Goal: Information Seeking & Learning: Understand process/instructions

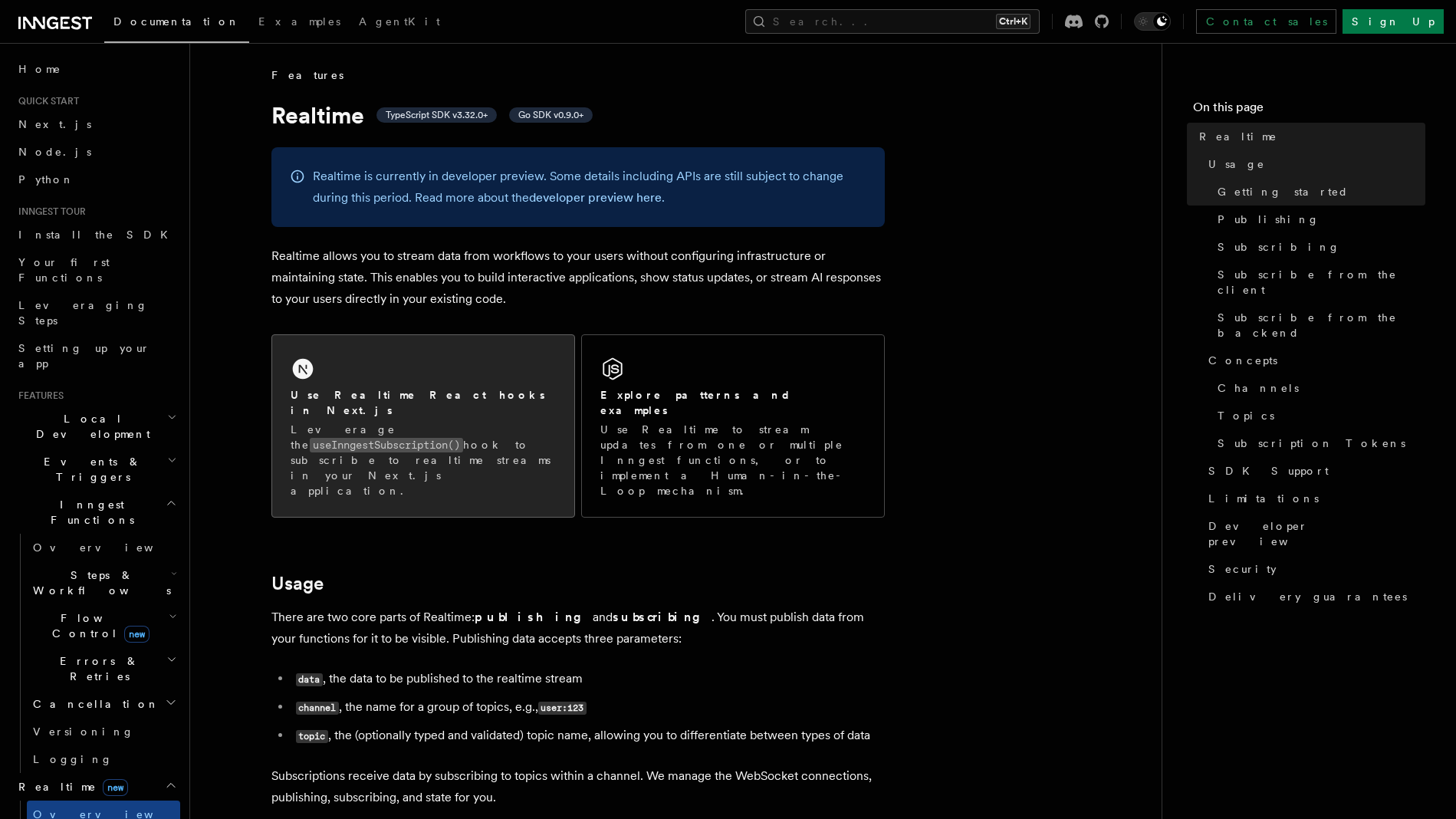
click at [338, 405] on div "Use Realtime React hooks in Next.js Leverage the useInngestSubscription() hook …" at bounding box center [423, 443] width 266 height 111
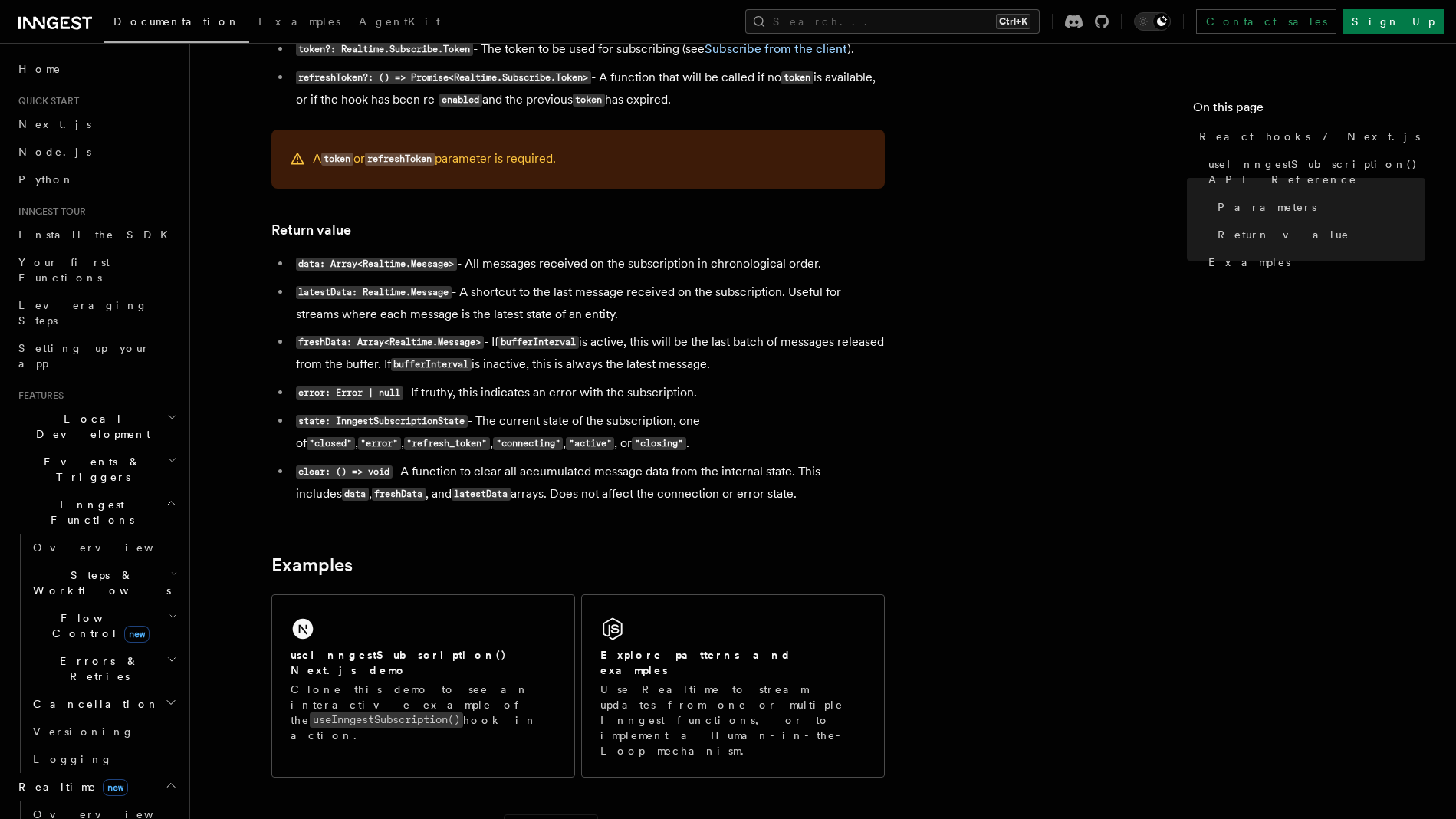
scroll to position [1135, 0]
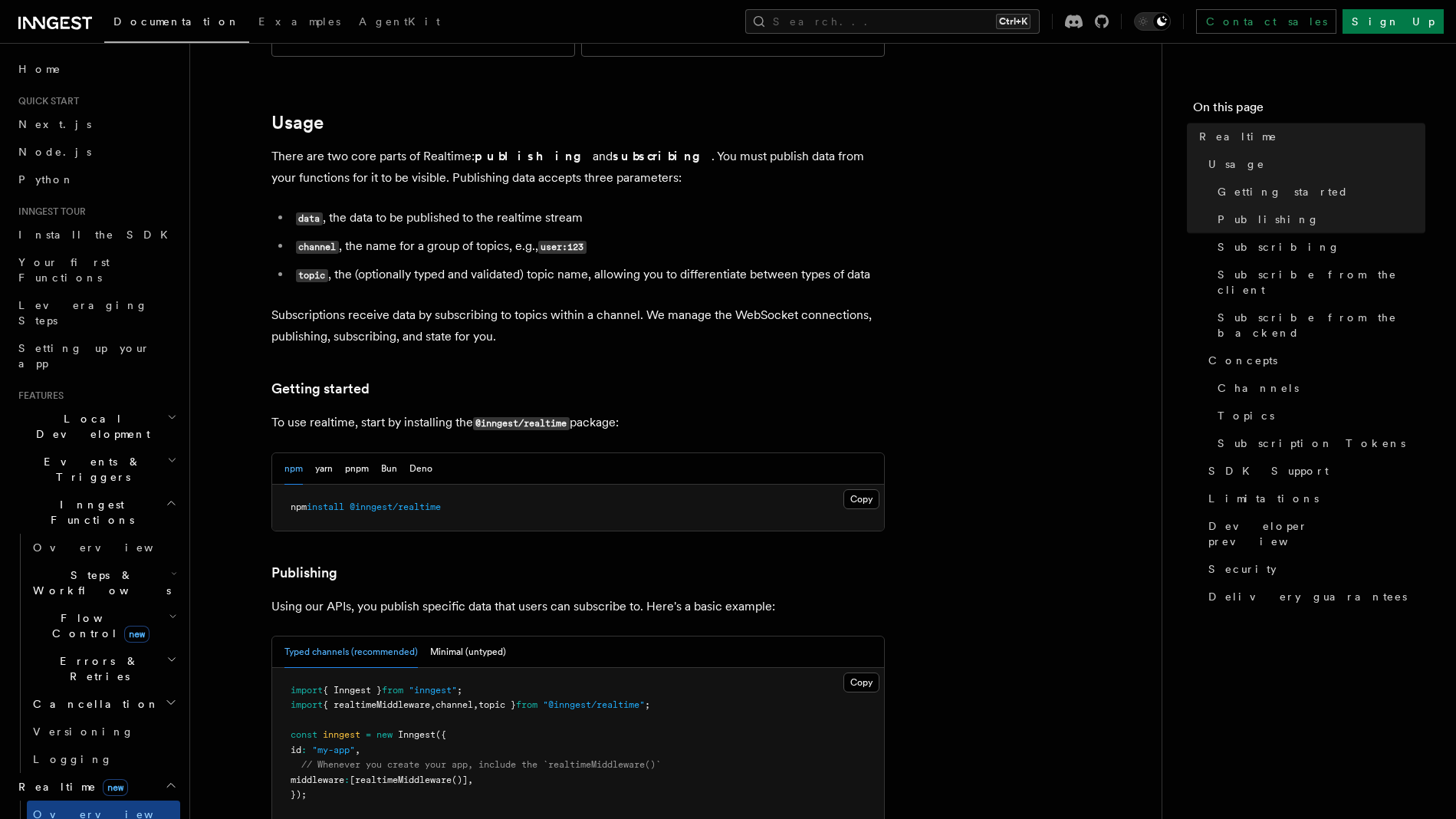
scroll to position [488, 0]
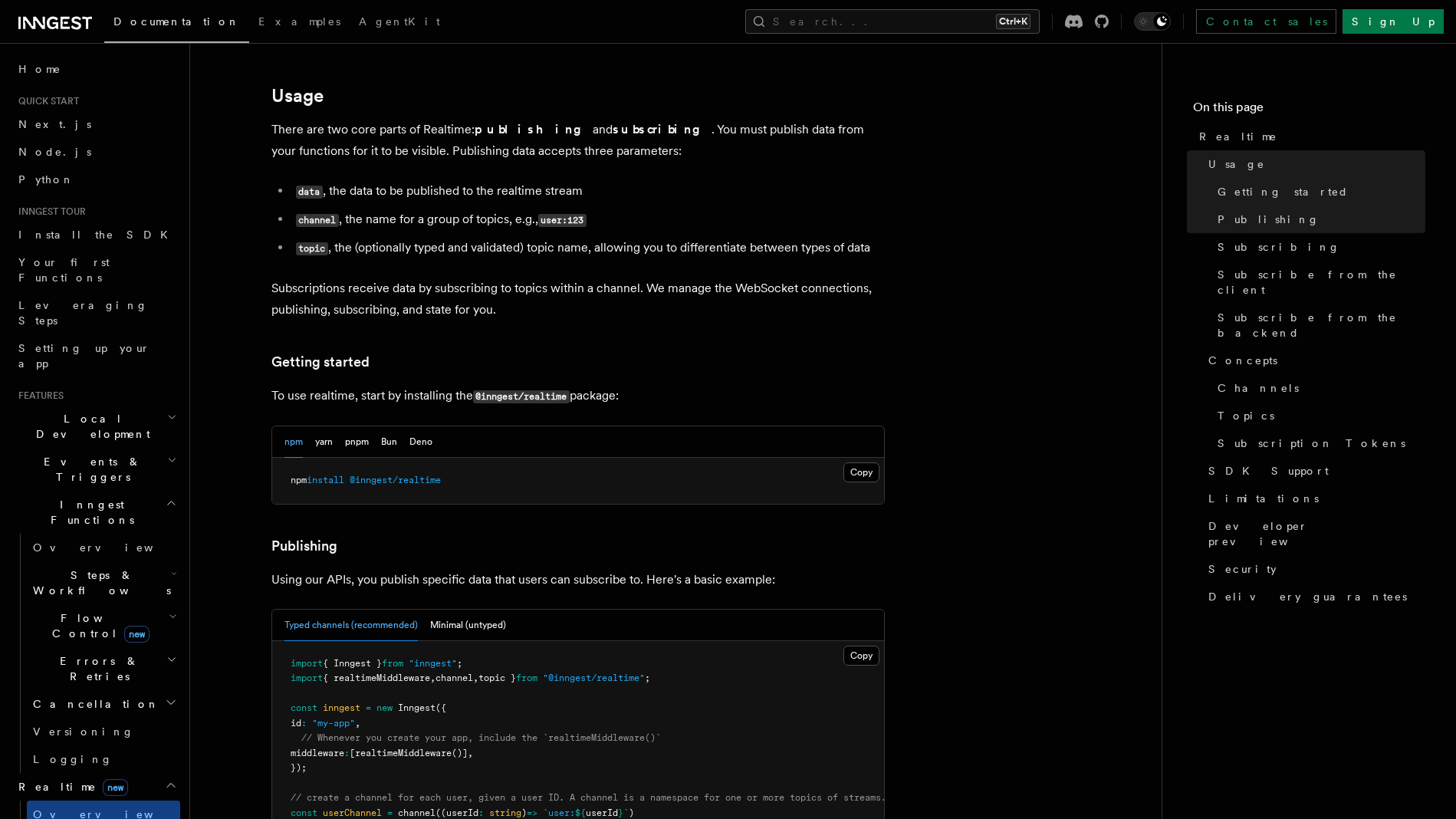
click at [399, 475] on span "@inngest/realtime" at bounding box center [395, 480] width 91 height 10
copy article "npm install @inngest/realtime"
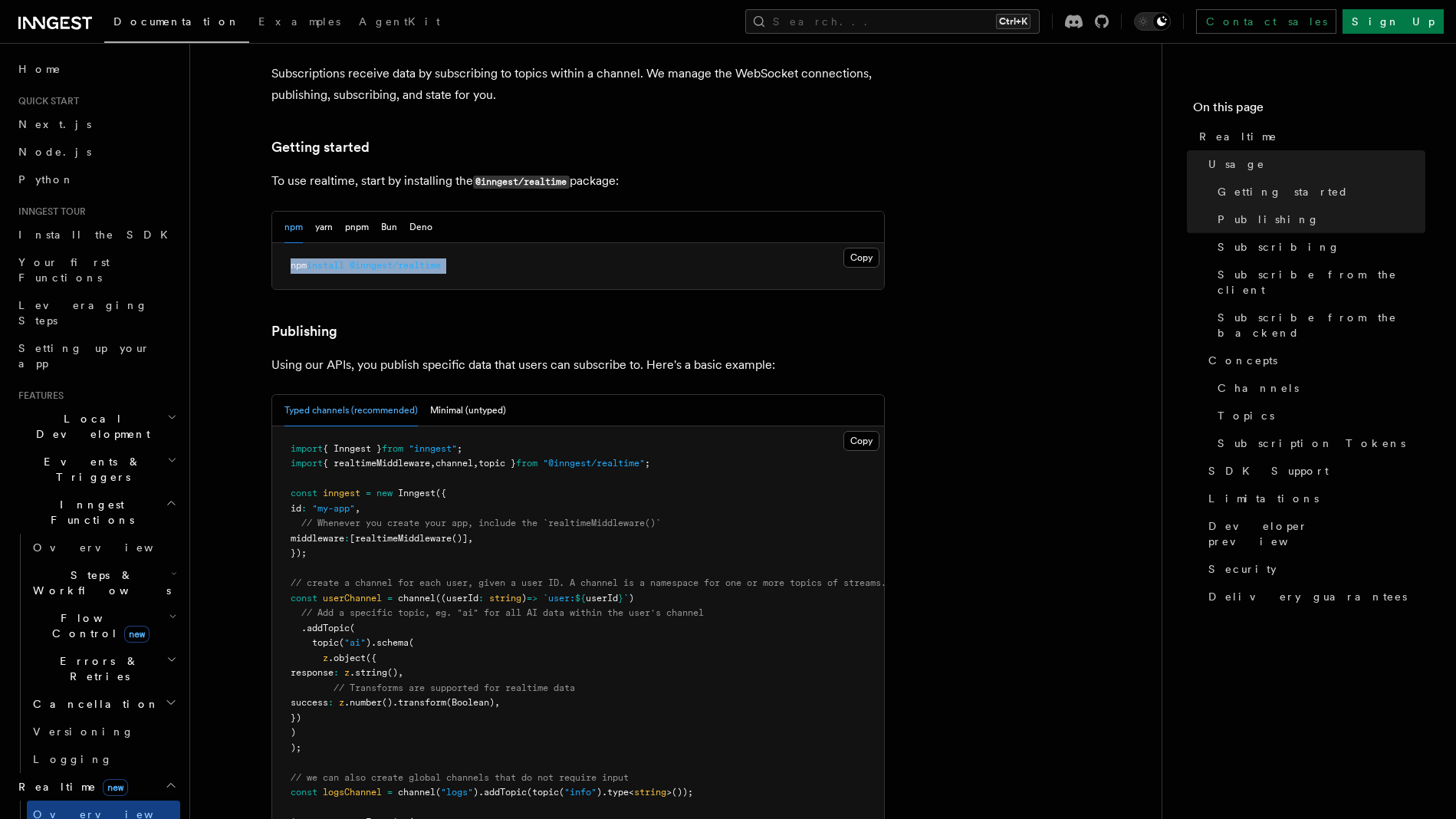
scroll to position [712, 0]
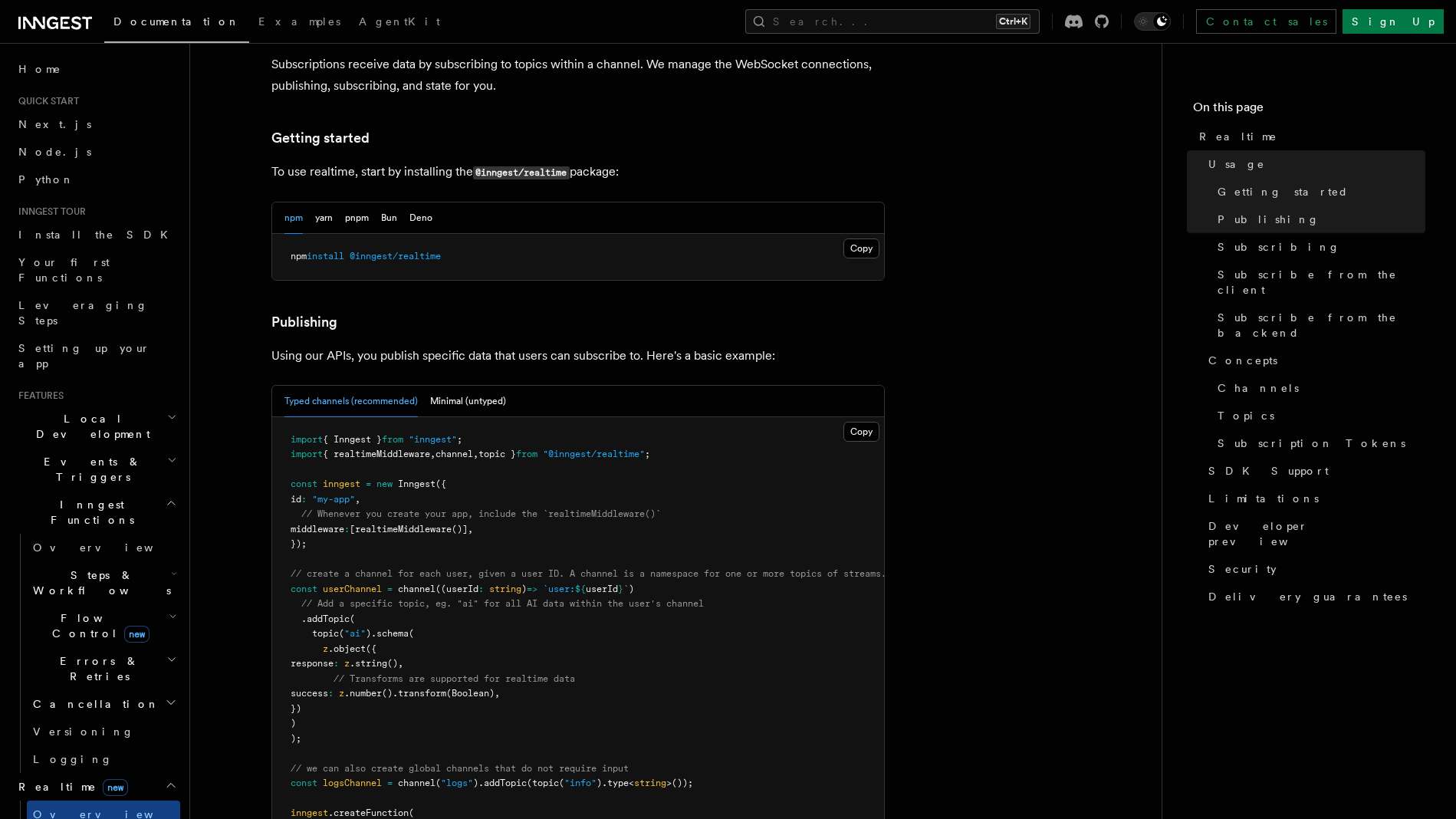
click at [423, 524] on span "realtimeMiddleware" at bounding box center [404, 529] width 97 height 10
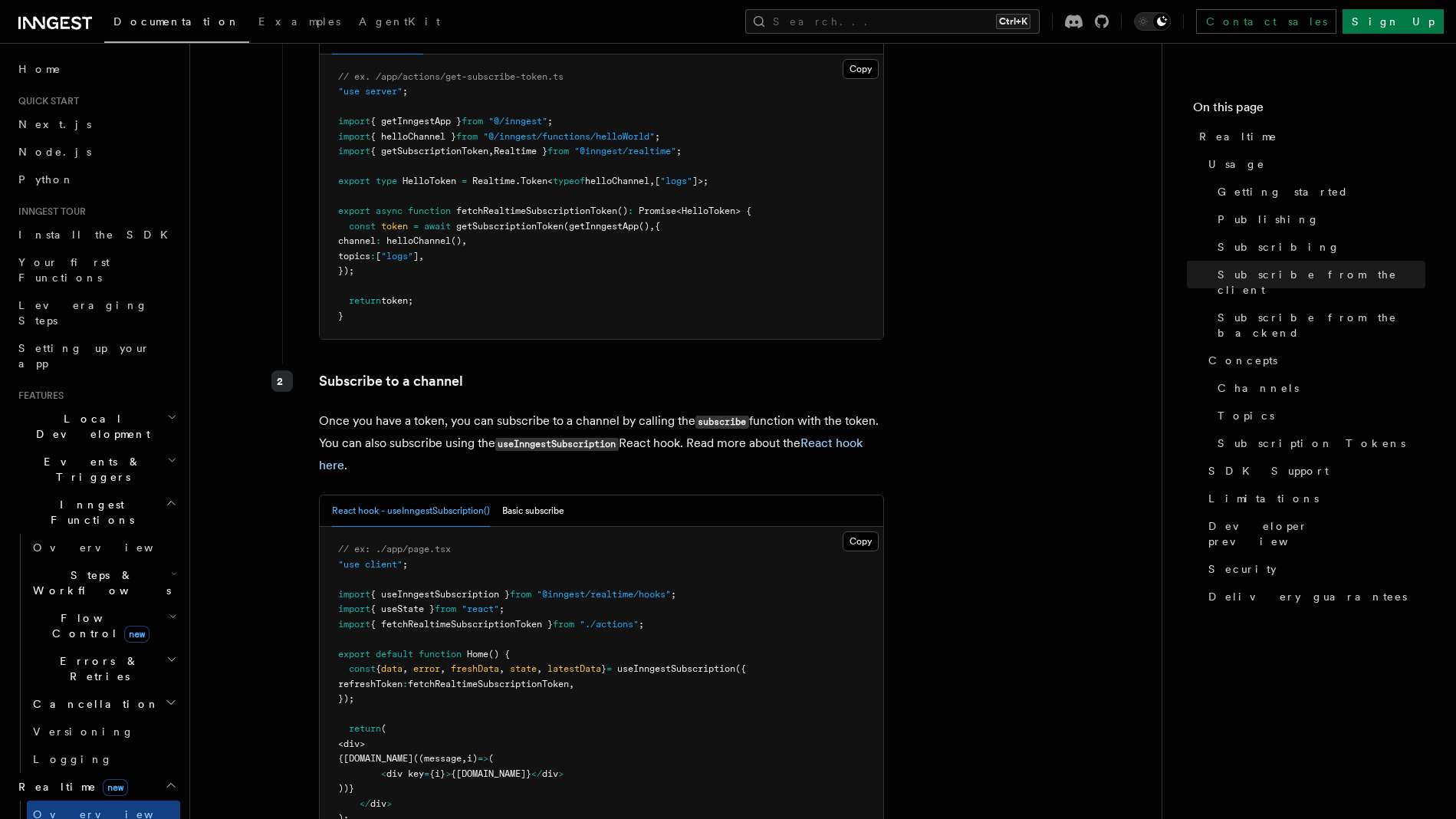
scroll to position [2100, 0]
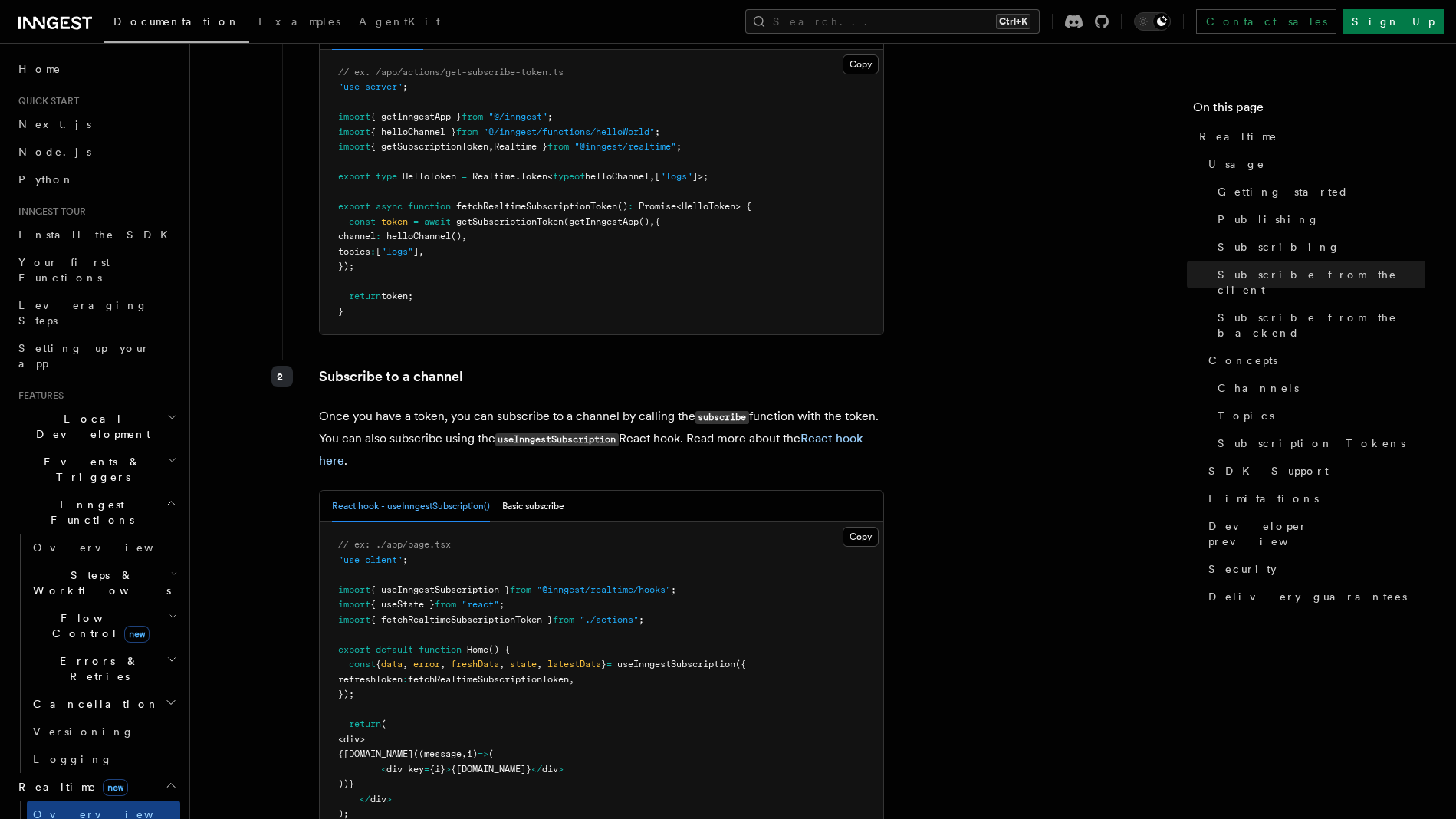
click at [443, 141] on span "{ getSubscriptionToken" at bounding box center [430, 146] width 118 height 10
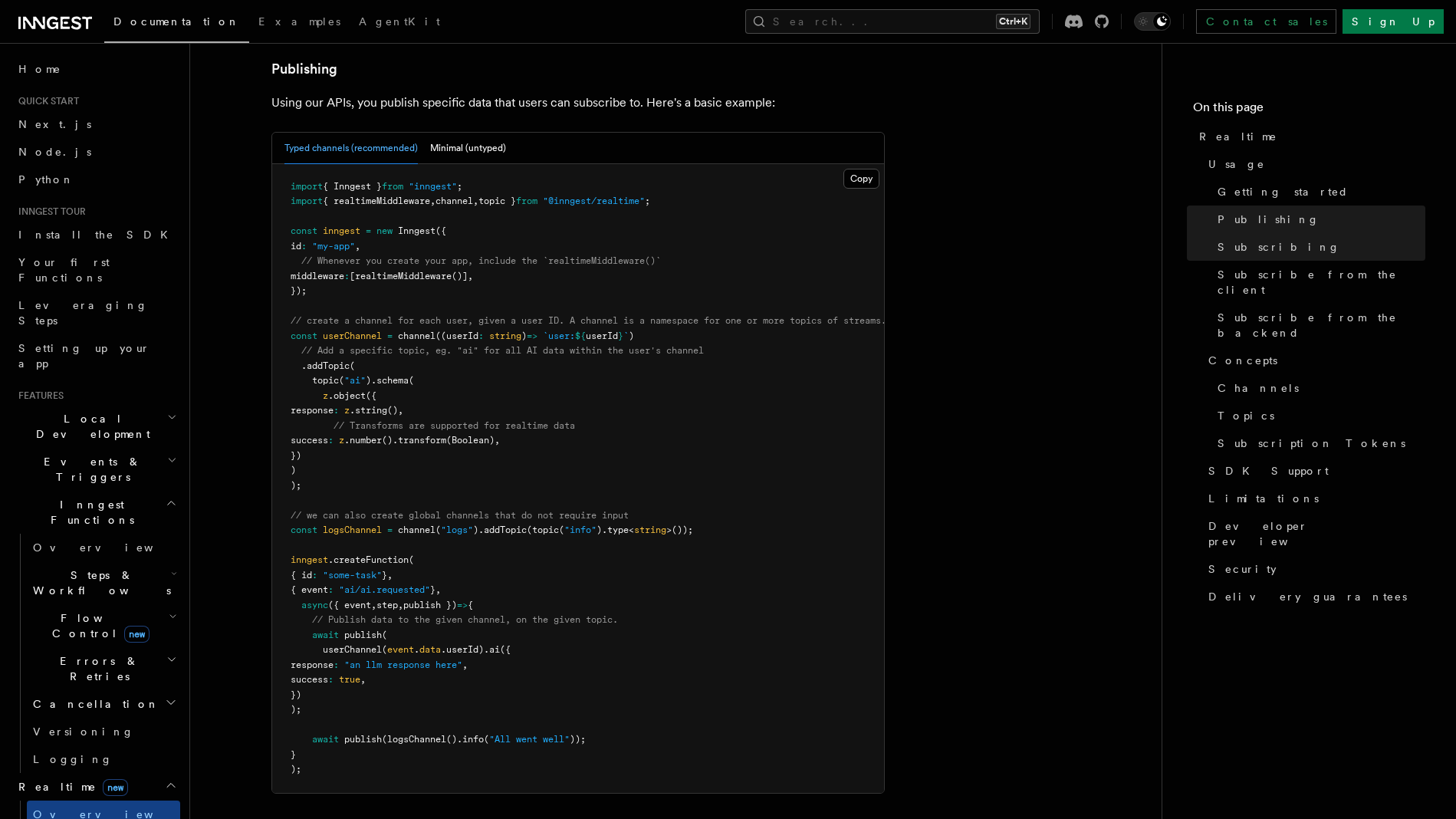
scroll to position [957, 0]
